Goal: Task Accomplishment & Management: Use online tool/utility

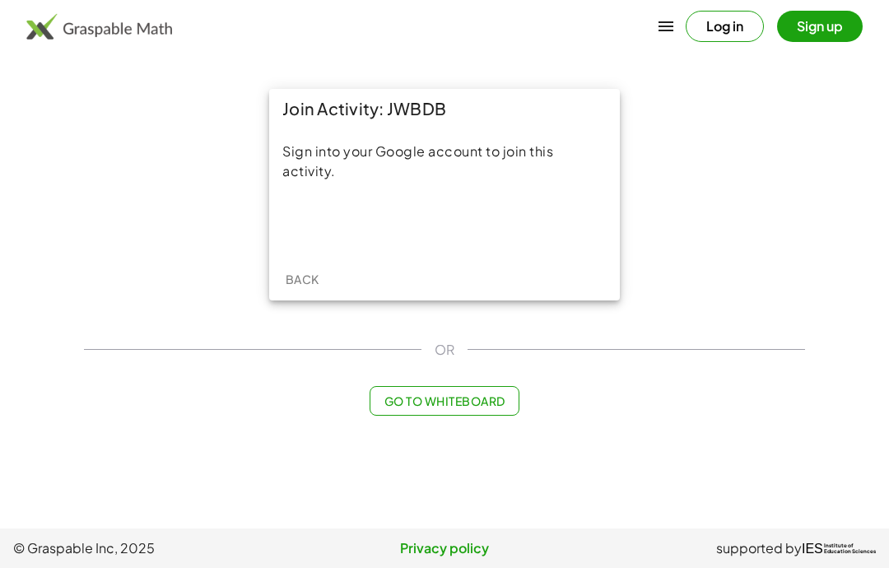
click at [499, 230] on div "Acceder con Google. Se abre en una pestaña nueva" at bounding box center [444, 224] width 157 height 36
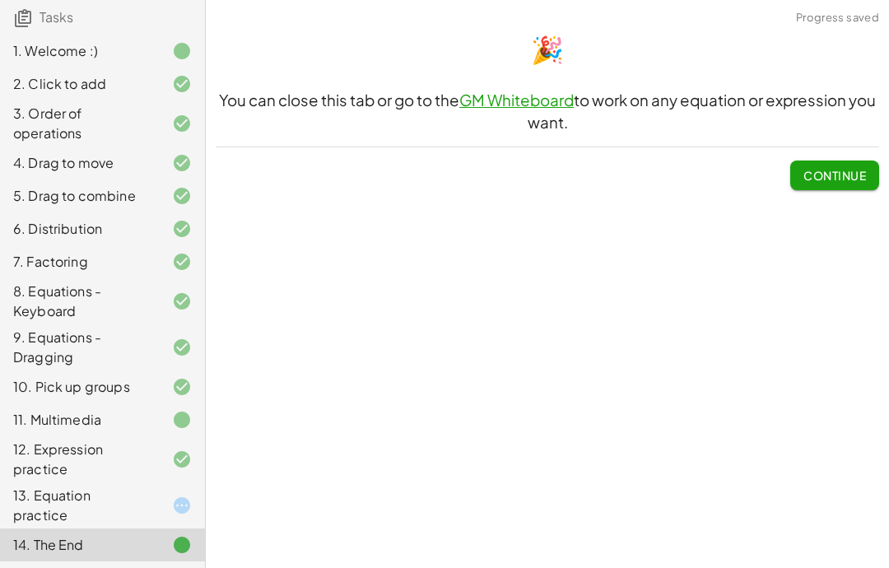
scroll to position [145, 0]
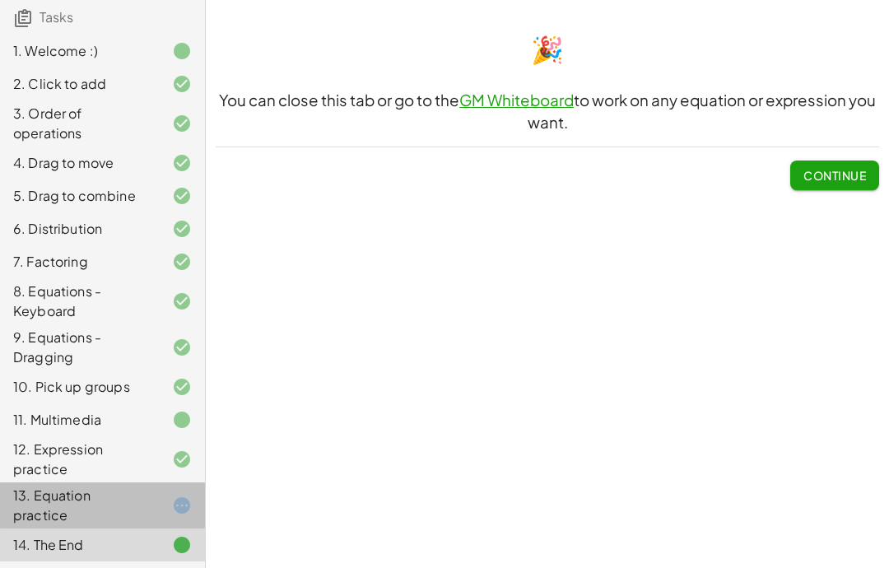
click at [168, 501] on div at bounding box center [169, 505] width 46 height 20
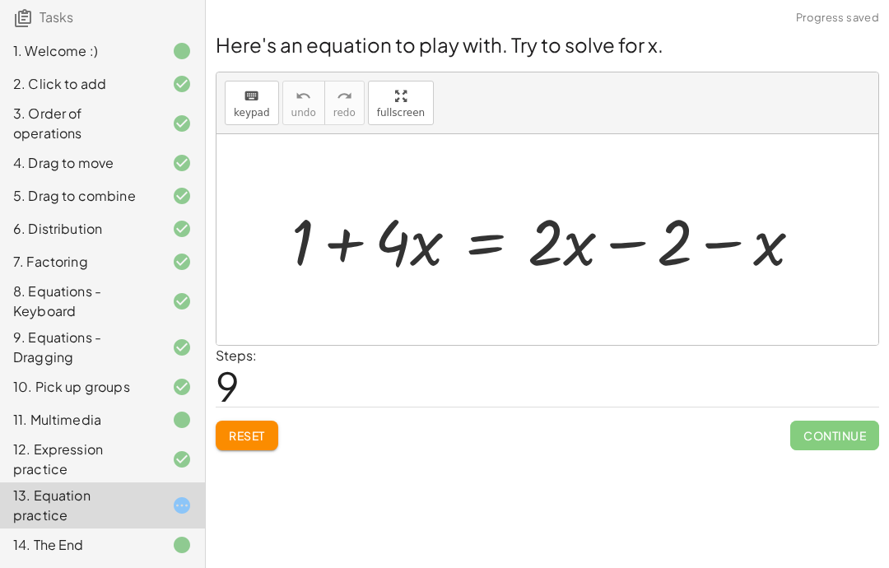
click at [230, 440] on span "Reset" at bounding box center [247, 435] width 36 height 15
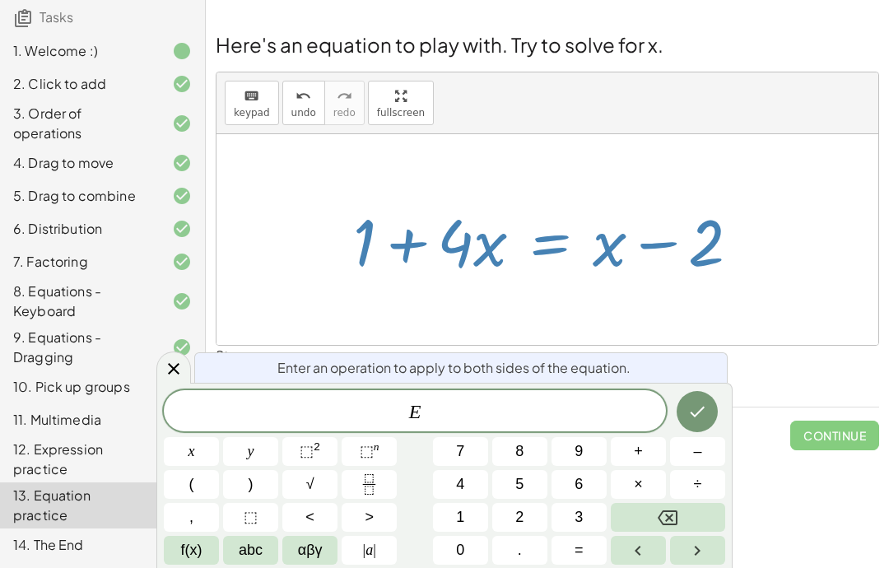
click at [169, 380] on div at bounding box center [173, 367] width 35 height 32
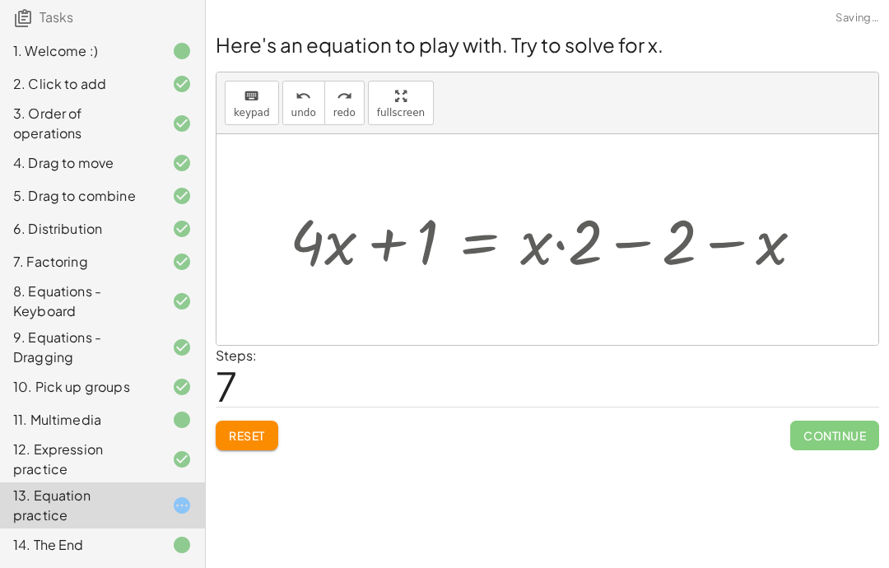
click at [271, 442] on button "Reset" at bounding box center [247, 435] width 63 height 30
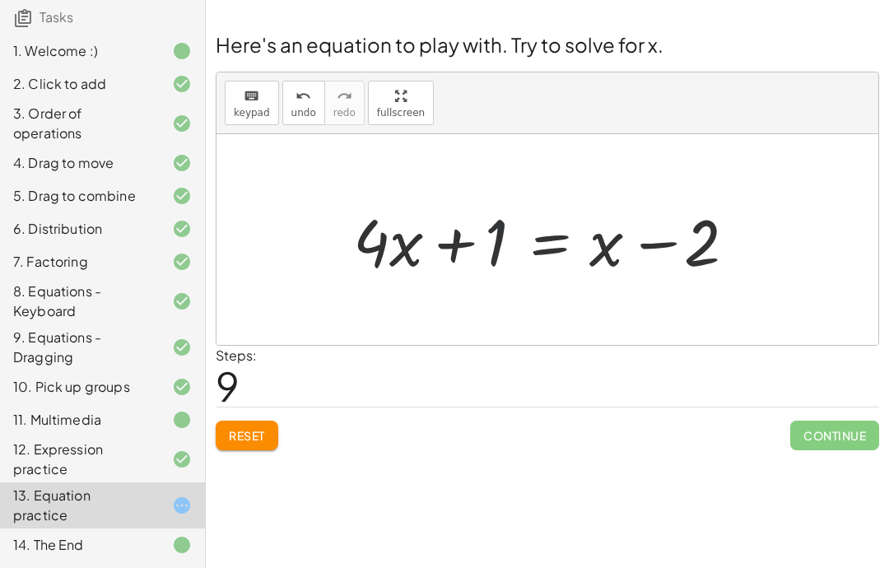
click at [270, 439] on button "Reset" at bounding box center [247, 435] width 63 height 30
click at [268, 436] on button "Reset" at bounding box center [247, 435] width 63 height 30
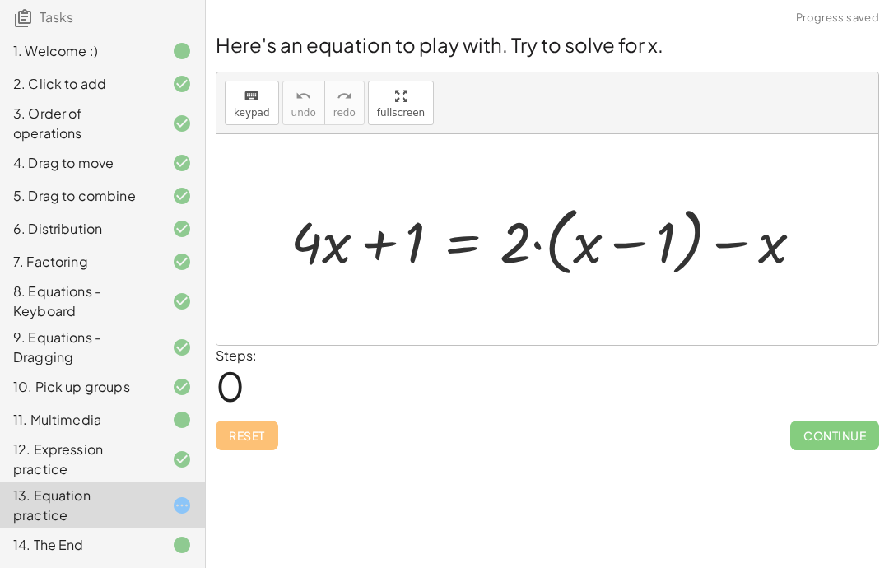
click at [241, 434] on div "Reset Continue" at bounding box center [547, 428] width 663 height 44
click at [259, 439] on div "Reset Continue" at bounding box center [547, 428] width 663 height 44
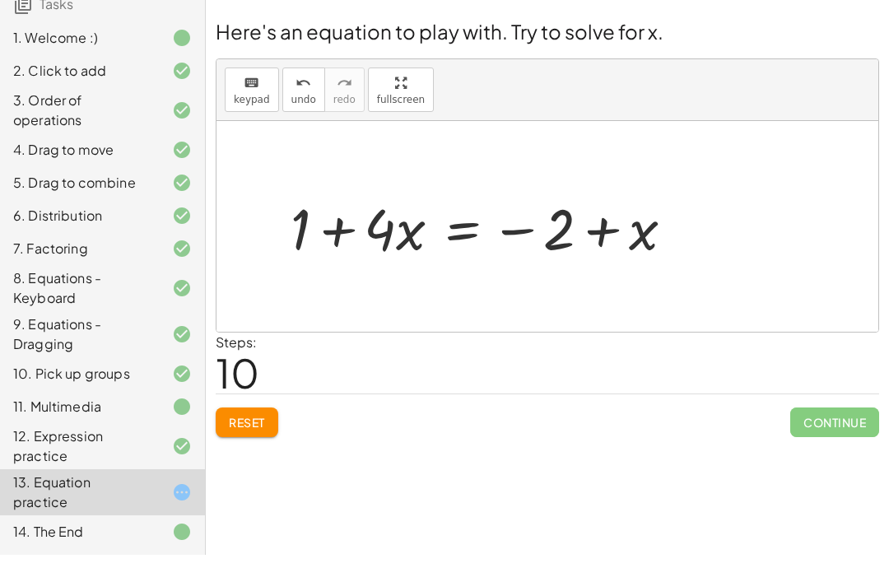
scroll to position [66, 0]
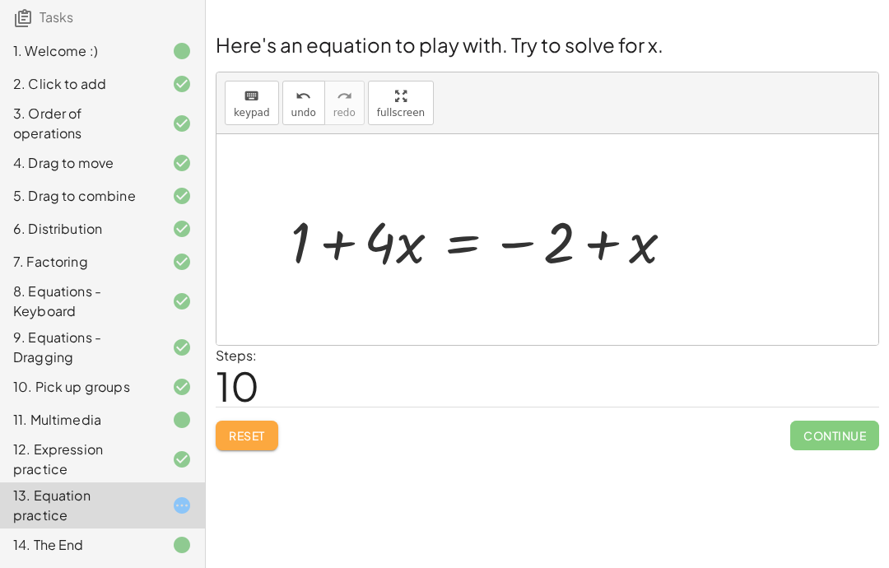
click at [226, 420] on button "Reset" at bounding box center [247, 435] width 63 height 30
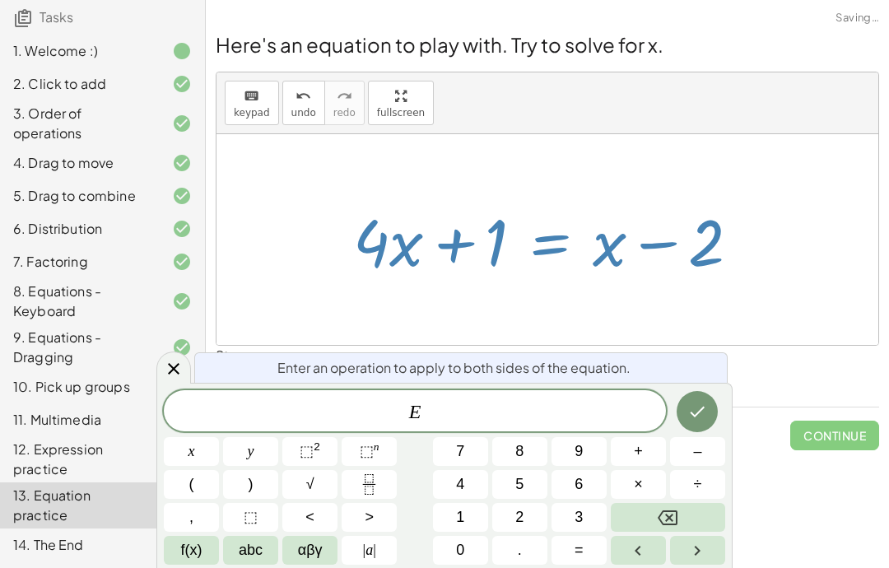
click at [174, 355] on div at bounding box center [173, 367] width 35 height 32
click at [470, 513] on button "1" at bounding box center [460, 517] width 55 height 29
click at [716, 406] on button "Done" at bounding box center [696, 411] width 41 height 41
